Goal: Transaction & Acquisition: Purchase product/service

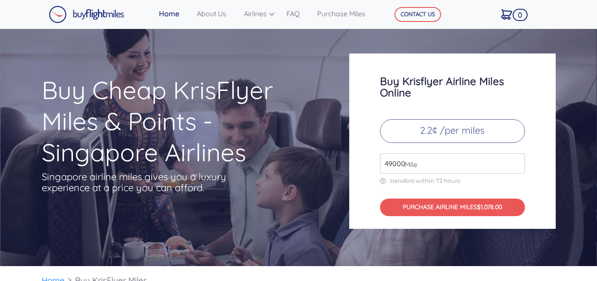
click at [429, 169] on input "49000" at bounding box center [452, 164] width 145 height 20
type input "4"
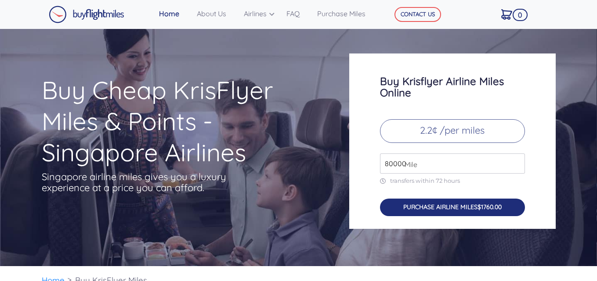
type input "80000"
click at [442, 206] on button "PURCHASE AIRLINE MILES $1760.00" at bounding box center [452, 208] width 145 height 18
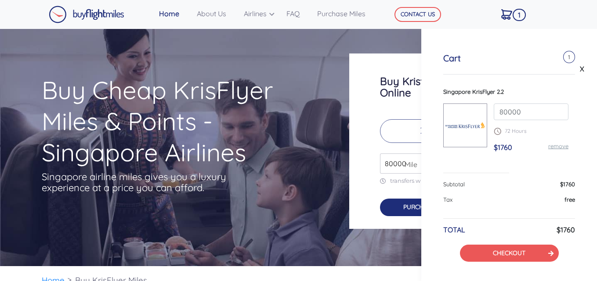
scroll to position [27, 0]
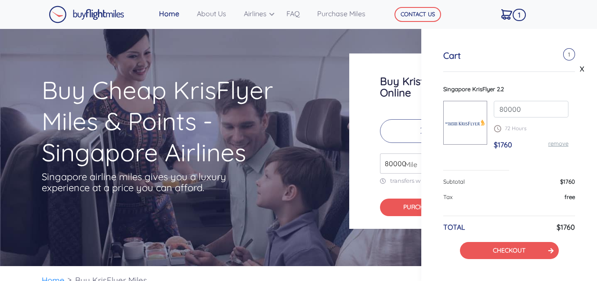
click at [390, 101] on div "Buy Krisflyer Airline Miles Online 2.2¢ /per miles 80000 Mile transfers within …" at bounding box center [452, 142] width 206 height 176
click at [578, 69] on link "X" at bounding box center [581, 68] width 9 height 13
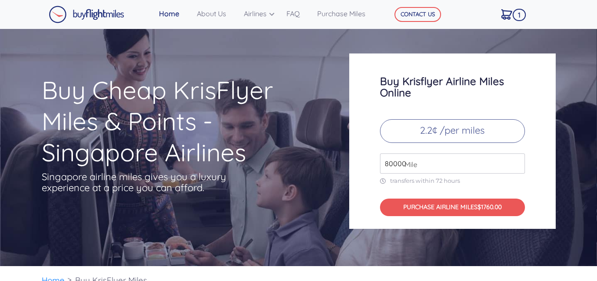
scroll to position [24, 0]
click at [432, 133] on p "2.2¢ /per miles" at bounding box center [452, 131] width 145 height 24
click at [425, 166] on input "80000" at bounding box center [452, 164] width 145 height 20
